Goal: Book appointment/travel/reservation

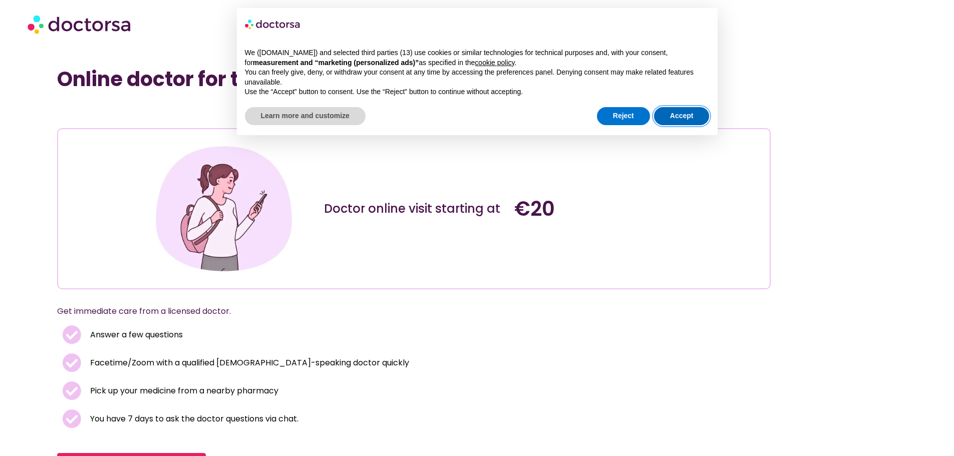
click at [673, 116] on button "Accept" at bounding box center [682, 116] width 56 height 18
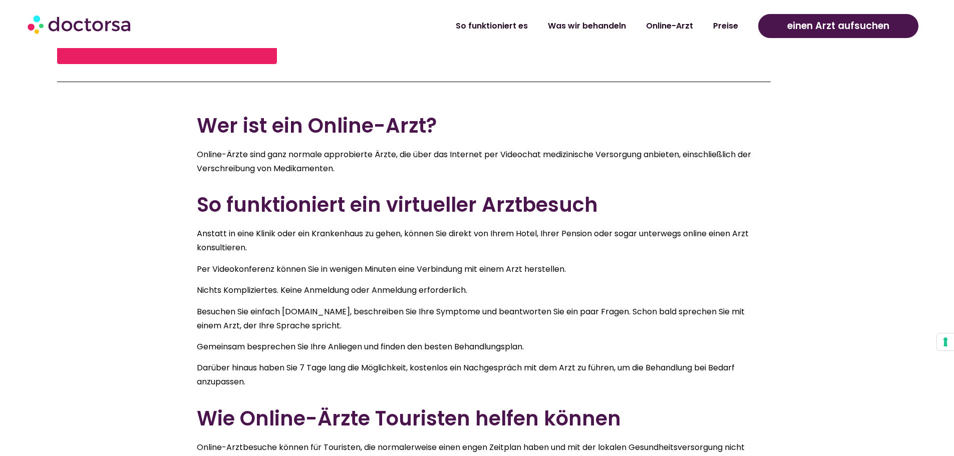
scroll to position [250, 0]
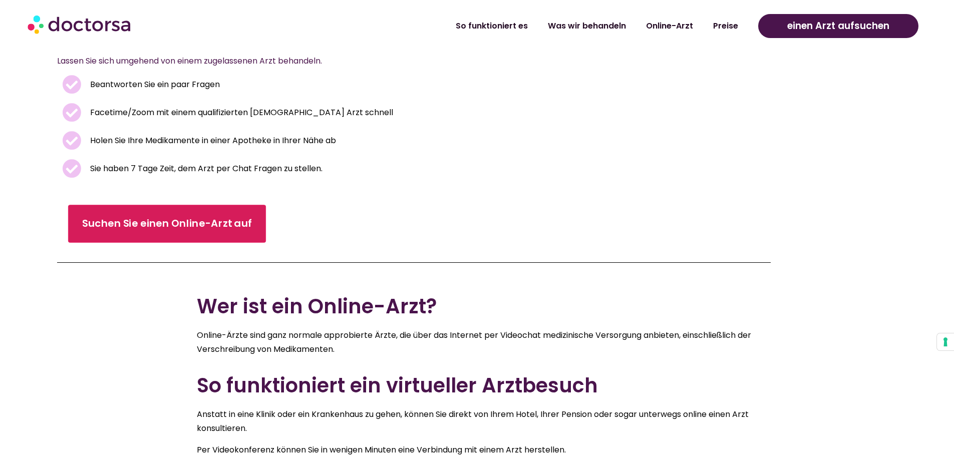
click at [177, 216] on link "Suchen Sie einen Online-Arzt auf" at bounding box center [167, 224] width 198 height 38
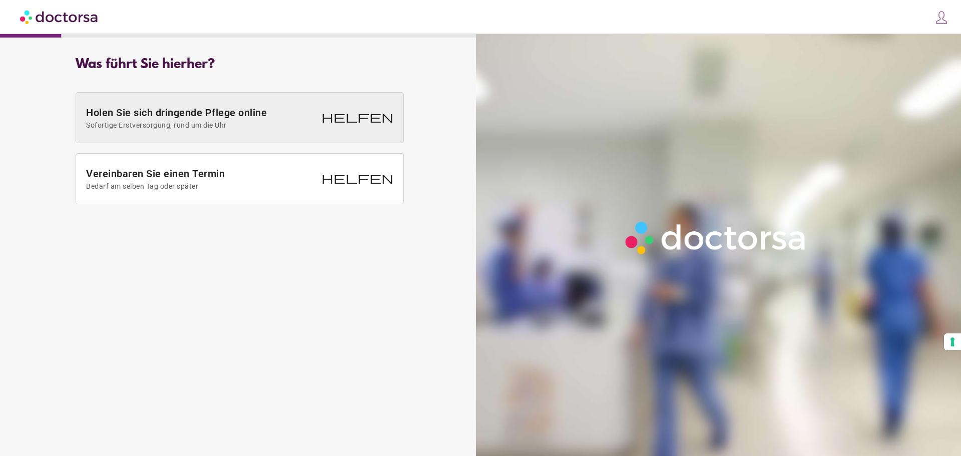
click at [270, 118] on span "Holen Sie sich dringende Pflege online Sofortige Erstversorgung, rund um die Uhr" at bounding box center [201, 118] width 230 height 23
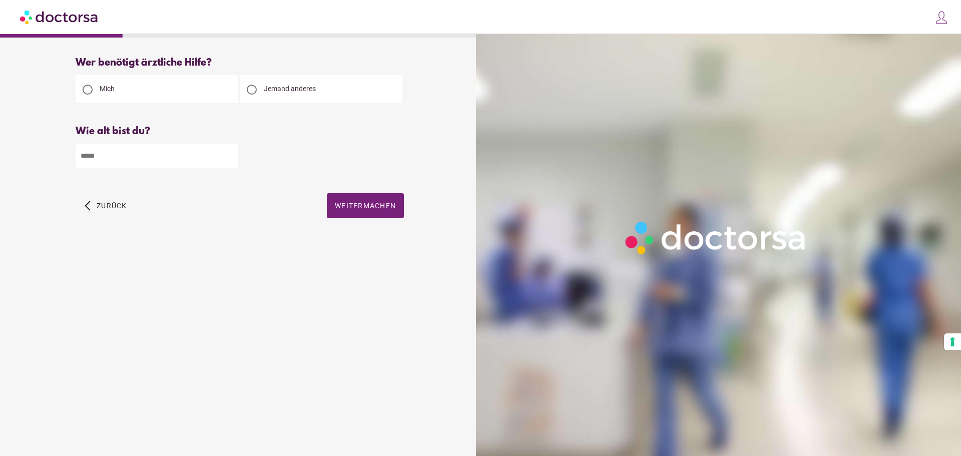
click at [206, 161] on input "number" at bounding box center [157, 156] width 163 height 25
type input "**"
click at [360, 209] on font "Weitermachen" at bounding box center [365, 206] width 61 height 8
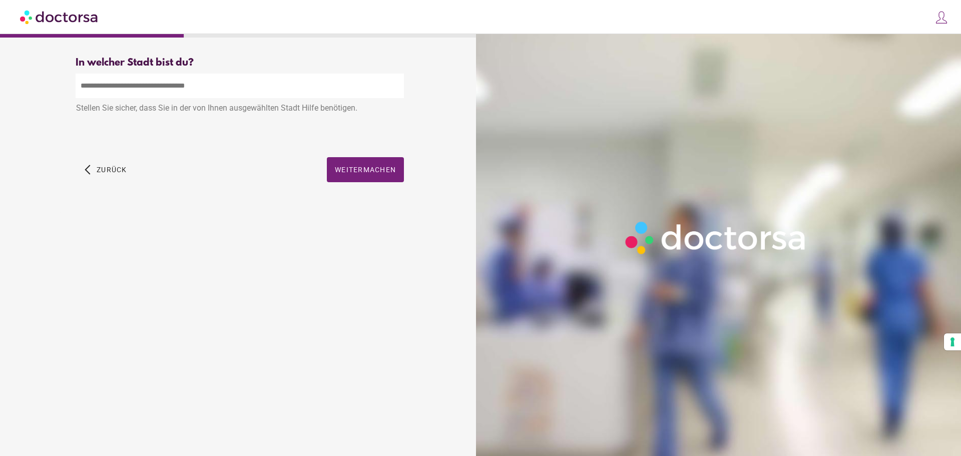
click at [192, 92] on input "text" at bounding box center [240, 86] width 328 height 25
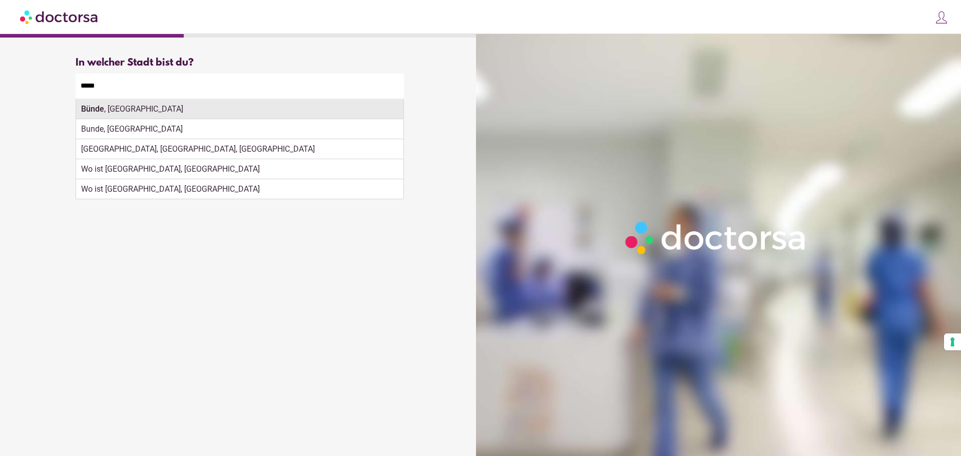
click at [167, 112] on div "Bünde , Deutschland" at bounding box center [239, 109] width 327 height 20
type input "**********"
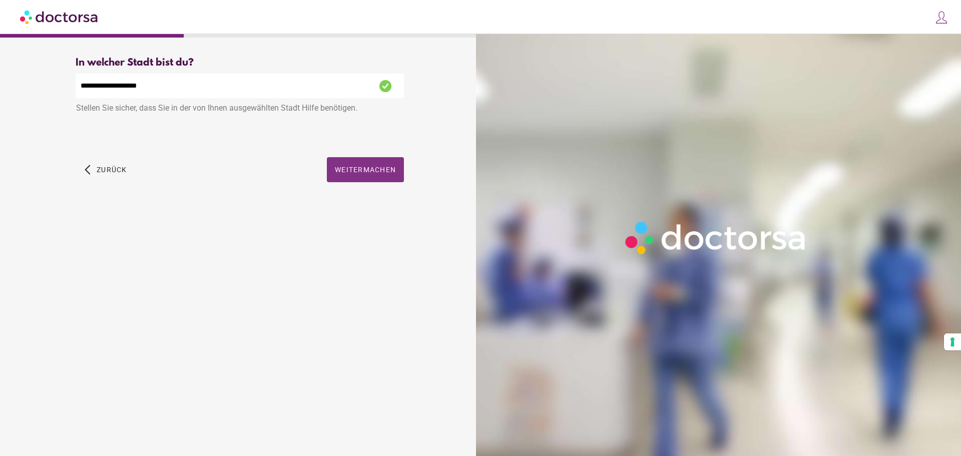
click at [359, 173] on font "Weitermachen" at bounding box center [365, 170] width 61 height 8
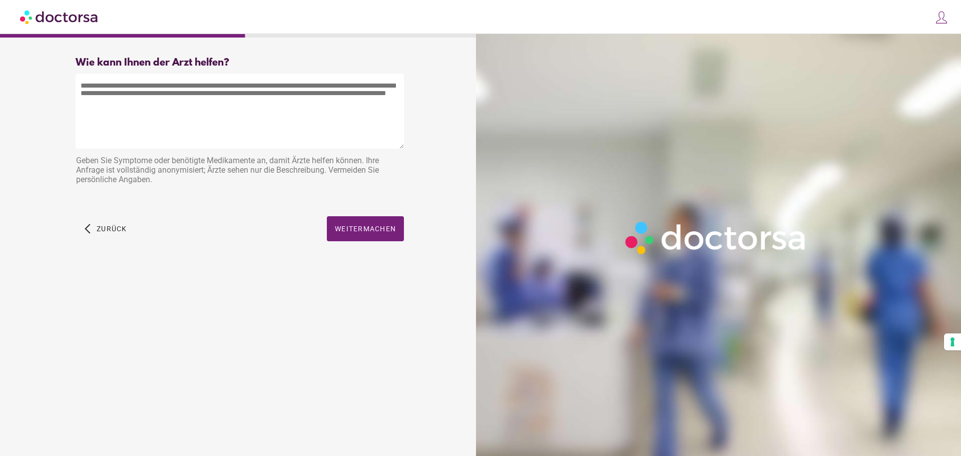
click at [148, 100] on textarea at bounding box center [240, 111] width 328 height 75
drag, startPoint x: 144, startPoint y: 101, endPoint x: 121, endPoint y: 100, distance: 23.6
click at [121, 100] on textarea at bounding box center [240, 111] width 328 height 75
paste textarea "**********"
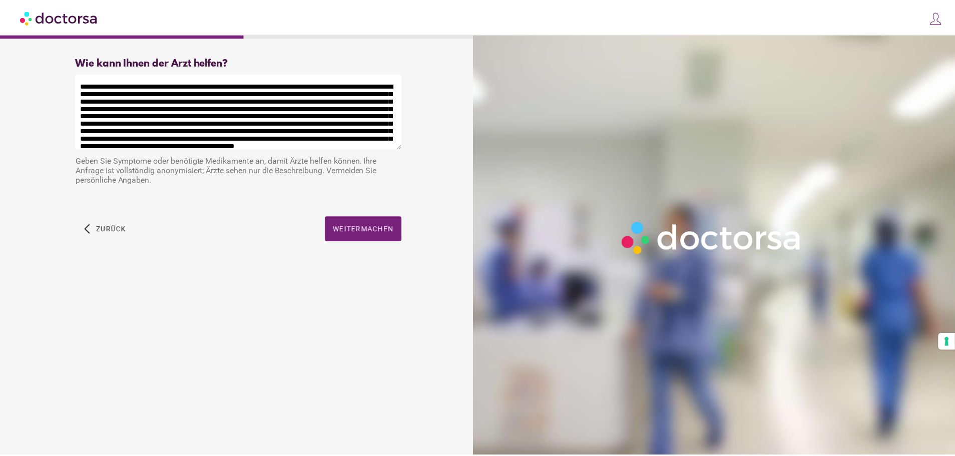
scroll to position [33, 0]
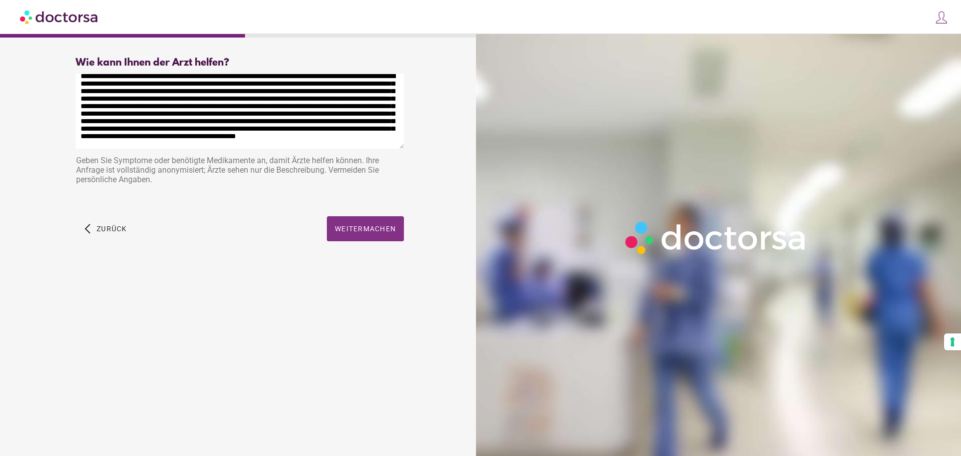
type textarea "**********"
click at [352, 231] on font "Weitermachen" at bounding box center [365, 229] width 61 height 8
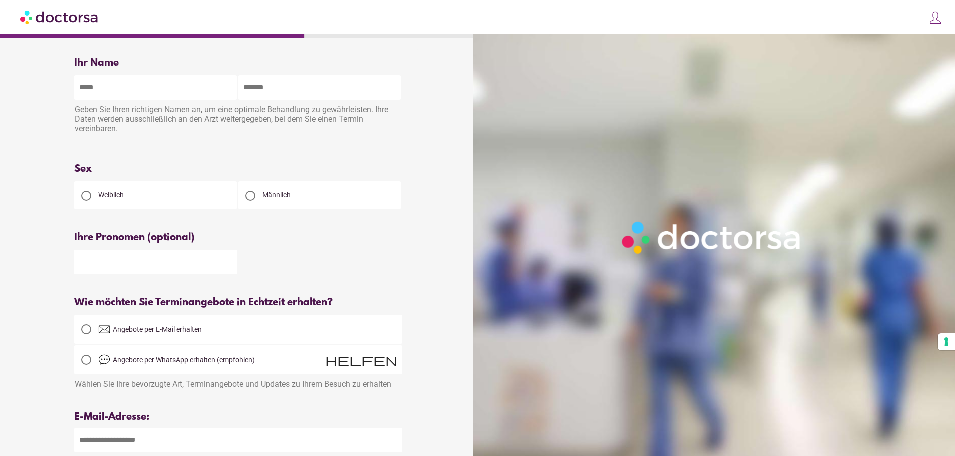
click at [153, 91] on input "text" at bounding box center [155, 87] width 163 height 25
click at [266, 135] on div "Geben Sie Ihren richtigen Namen an, um eine optimale Behandlung zu gewährleiste…" at bounding box center [238, 120] width 328 height 41
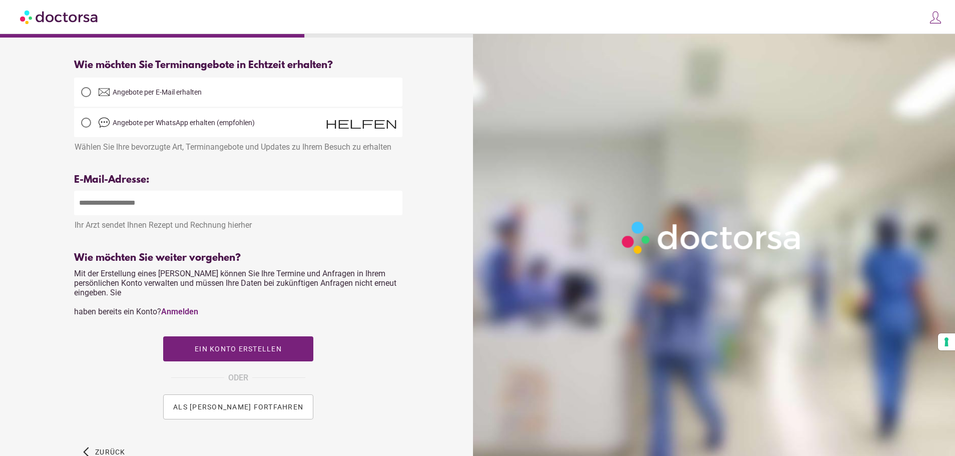
scroll to position [250, 0]
